Goal: Navigation & Orientation: Find specific page/section

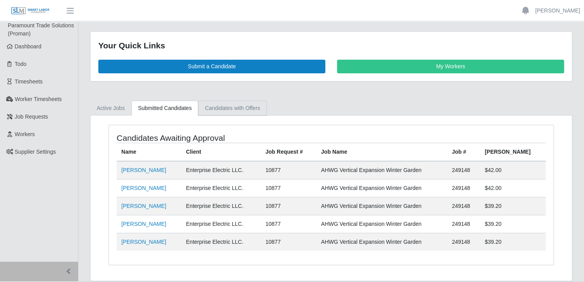
click at [226, 110] on link "Candidates with Offers" at bounding box center [232, 108] width 68 height 15
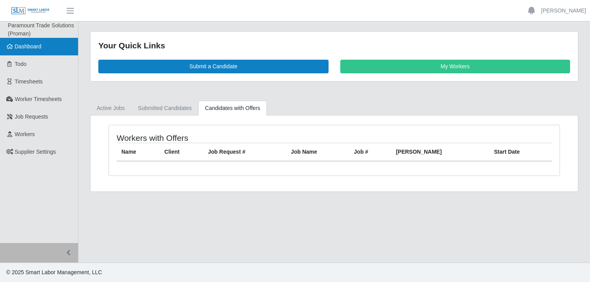
click at [34, 49] on span "Dashboard" at bounding box center [28, 46] width 27 height 6
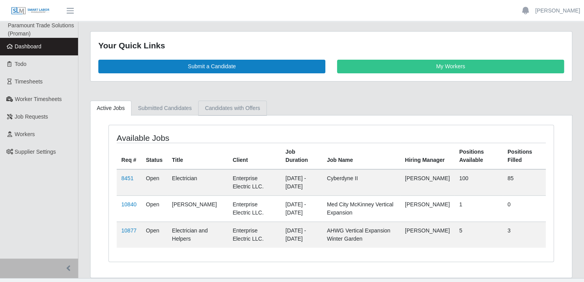
click at [242, 106] on link "Candidates with Offers" at bounding box center [232, 108] width 68 height 15
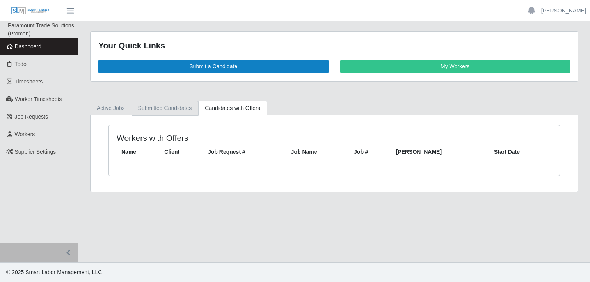
click at [172, 106] on link "Submitted Candidates" at bounding box center [165, 108] width 67 height 15
